Goal: Task Accomplishment & Management: Manage account settings

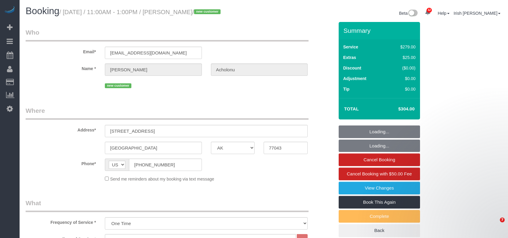
select select "[GEOGRAPHIC_DATA]"
select select "3"
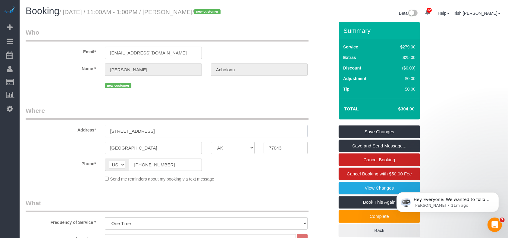
drag, startPoint x: 152, startPoint y: 127, endPoint x: 73, endPoint y: 130, distance: 78.9
click at [70, 131] on div "Address* [STREET_ADDRESS]" at bounding box center [179, 121] width 317 height 31
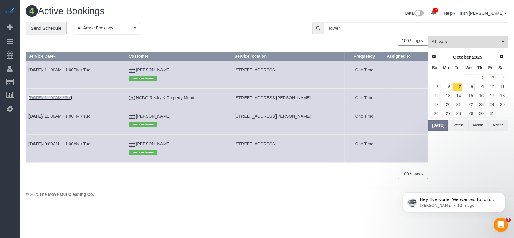
click at [61, 97] on link "[DATE] 11:00AM / Tue" at bounding box center [50, 97] width 44 height 5
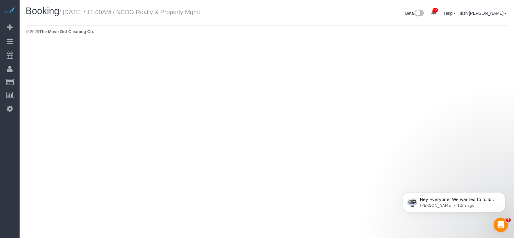
select select "[GEOGRAPHIC_DATA]"
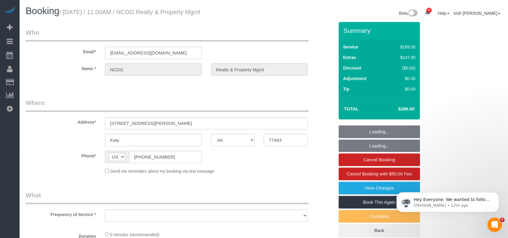
select select "3"
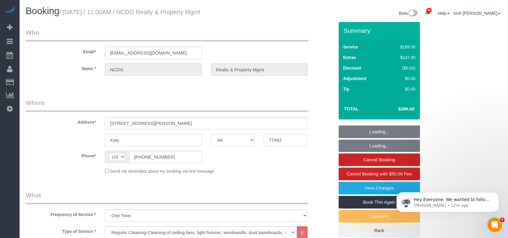
select select "object:16195"
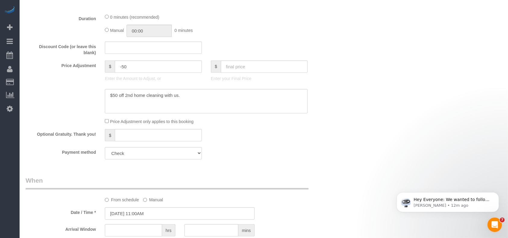
scroll to position [441, 0]
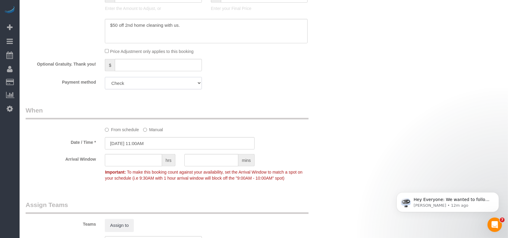
click at [183, 84] on select "Add Credit Card Cash Check Paypal" at bounding box center [153, 83] width 97 height 12
select select "string:fspay"
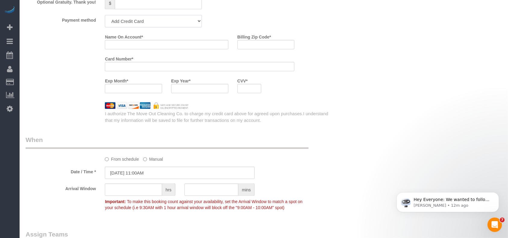
scroll to position [493, 0]
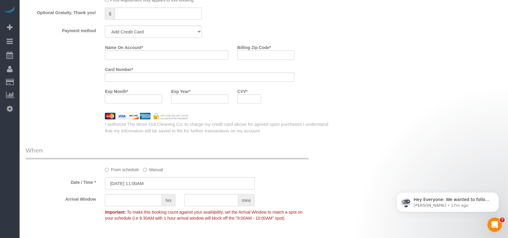
click at [280, 60] on input "Billing Zip Code *" at bounding box center [265, 55] width 57 height 9
paste input "92646"
type input "92646"
click at [126, 57] on input "Name On Account *" at bounding box center [166, 55] width 123 height 9
paste input "[PERSON_NAME] NC developemnt Group"
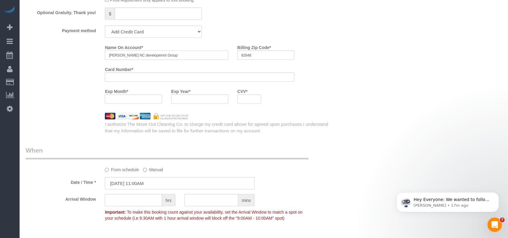
type input "[PERSON_NAME] NC developemnt Group"
click at [123, 82] on div at bounding box center [199, 77] width 189 height 9
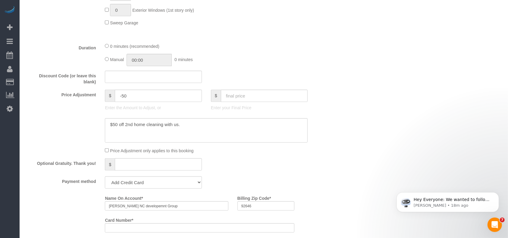
scroll to position [292, 0]
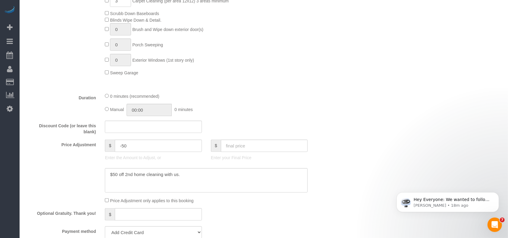
drag, startPoint x: 256, startPoint y: 71, endPoint x: 246, endPoint y: 98, distance: 28.3
click at [256, 72] on div "Deep Cleaning Regular Cleaning Post Construction/ Post Remodeling Cleaning Tile…" at bounding box center [219, 22] width 238 height 108
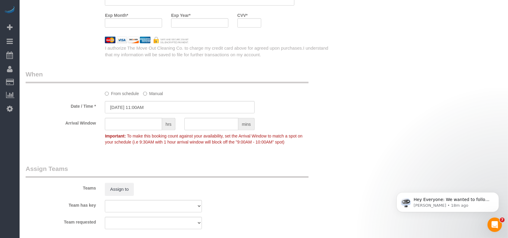
scroll to position [533, 0]
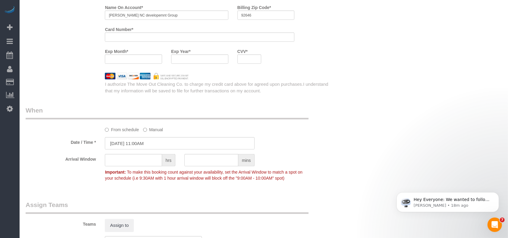
click at [250, 58] on iframe at bounding box center [249, 59] width 16 height 5
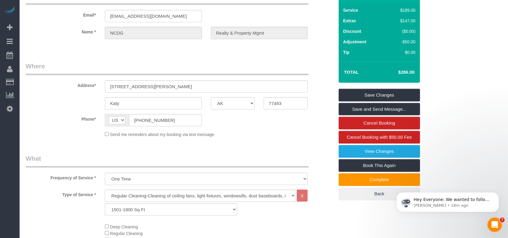
scroll to position [11, 0]
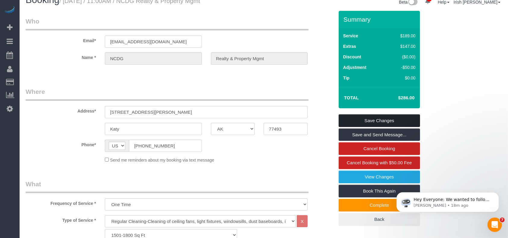
click at [351, 121] on link "Save Changes" at bounding box center [378, 120] width 81 height 13
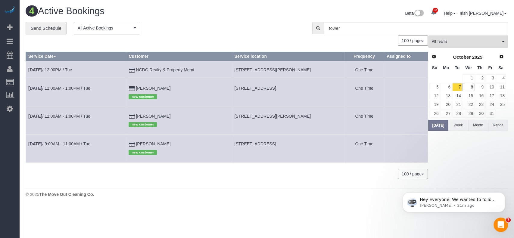
click at [499, 126] on button "Range" at bounding box center [498, 125] width 20 height 11
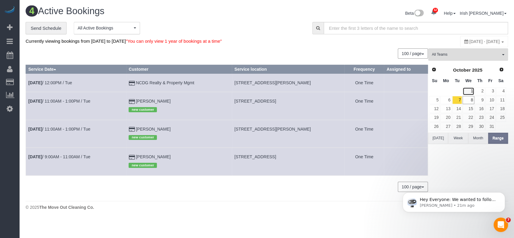
click at [470, 90] on link "1" at bounding box center [467, 91] width 11 height 8
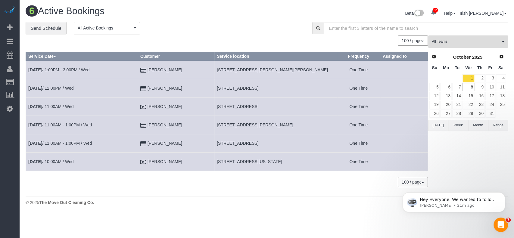
click at [502, 124] on button "Range" at bounding box center [498, 125] width 20 height 11
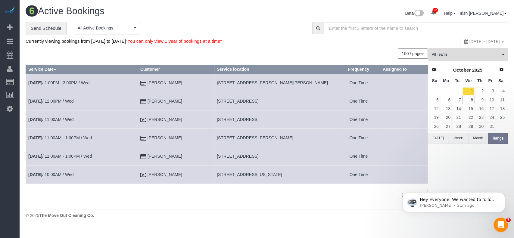
click at [469, 39] on span "[DATE] - [DATE]" at bounding box center [484, 41] width 30 height 5
type input "**********"
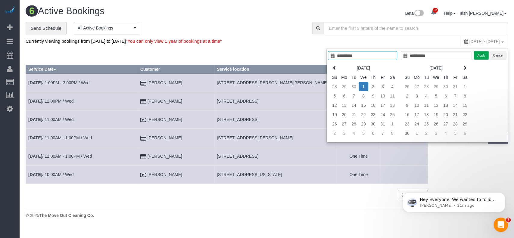
type input "**********"
click at [360, 85] on td "1" at bounding box center [364, 86] width 10 height 9
type input "**********"
click at [342, 95] on td "6" at bounding box center [344, 95] width 10 height 9
type input "**********"
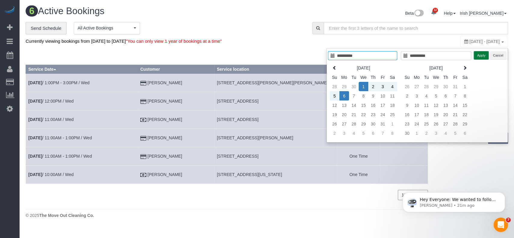
click at [479, 57] on button "Apply" at bounding box center [481, 55] width 15 height 9
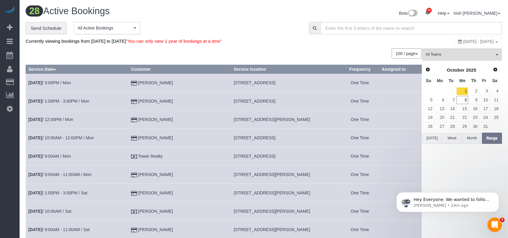
click at [436, 139] on button "[DATE]" at bounding box center [432, 138] width 20 height 11
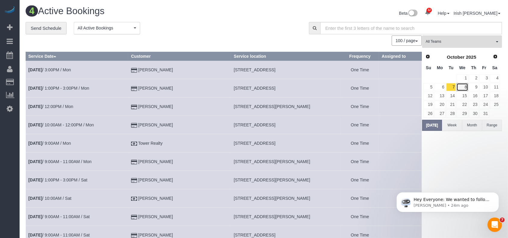
click at [465, 85] on link "8" at bounding box center [461, 87] width 11 height 8
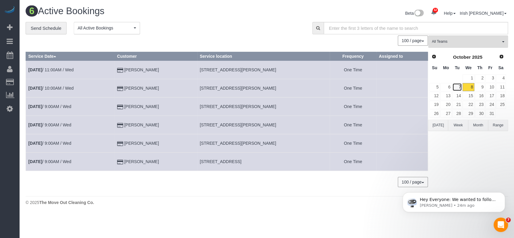
click at [460, 86] on link "7" at bounding box center [457, 87] width 10 height 8
